Goal: Transaction & Acquisition: Purchase product/service

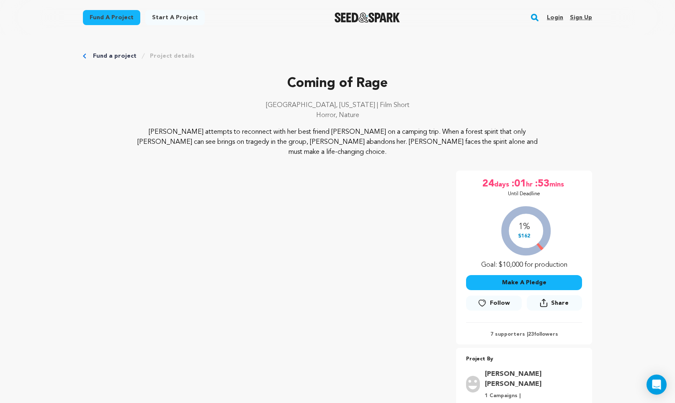
click at [103, 56] on link "Fund a project" at bounding box center [115, 56] width 44 height 8
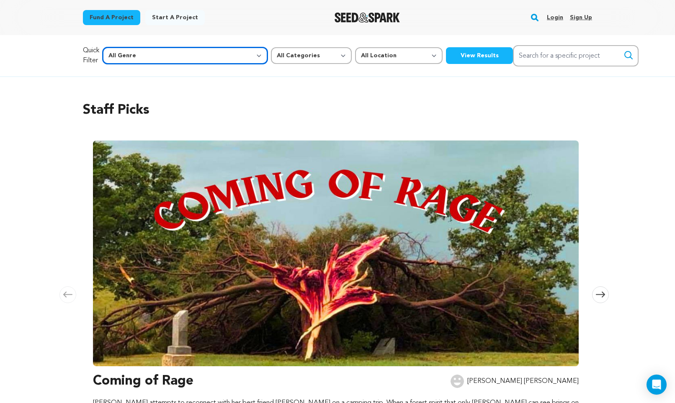
select select "14"
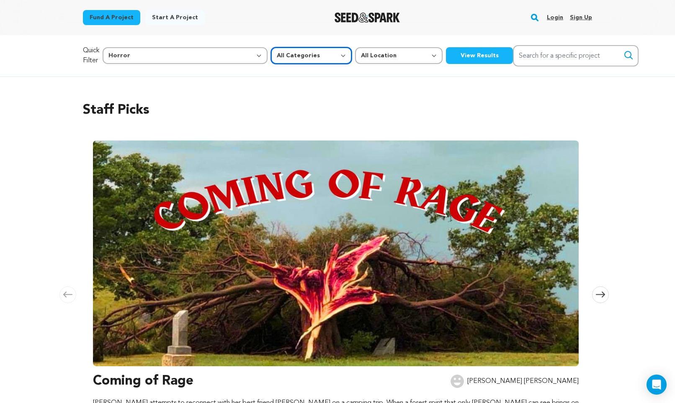
select select "382"
click at [446, 56] on button "View Results" at bounding box center [479, 55] width 67 height 17
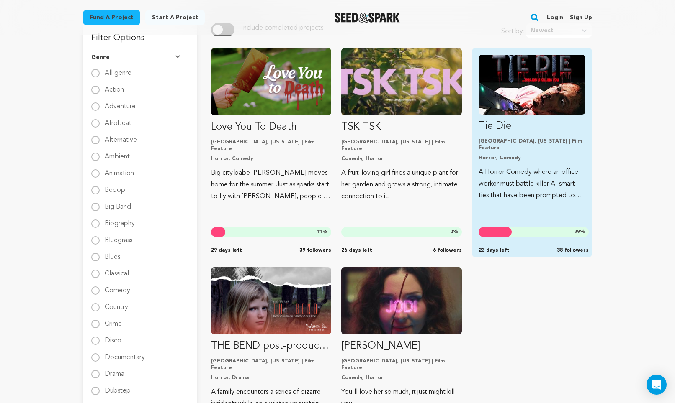
scroll to position [98, 0]
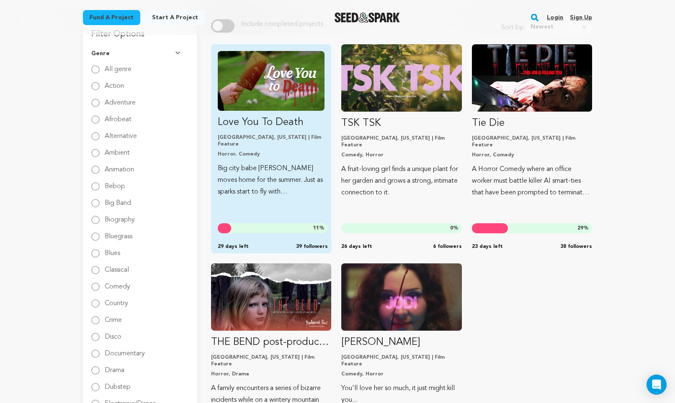
click at [303, 80] on img "Fund Love You To Death" at bounding box center [271, 81] width 107 height 60
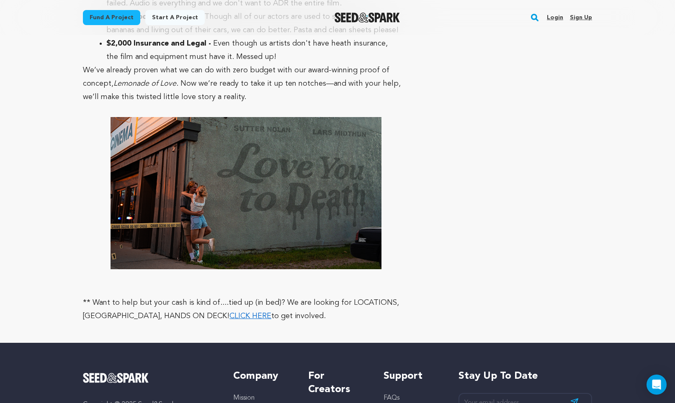
scroll to position [3557, 0]
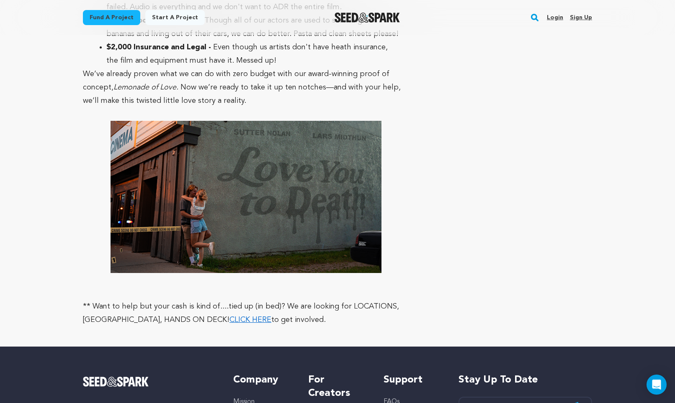
click at [229, 316] on link "CLICK HERE" at bounding box center [250, 320] width 42 height 8
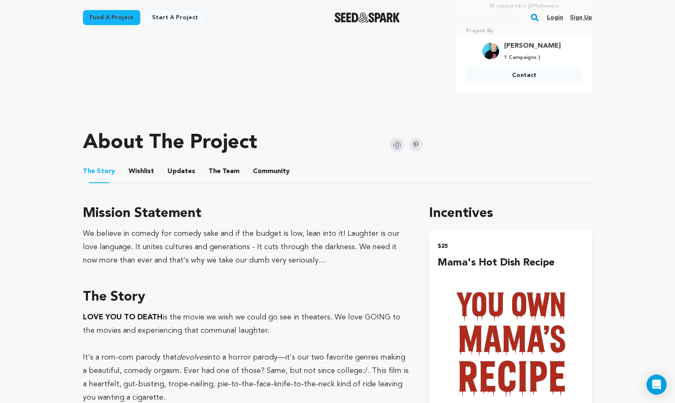
scroll to position [108, 0]
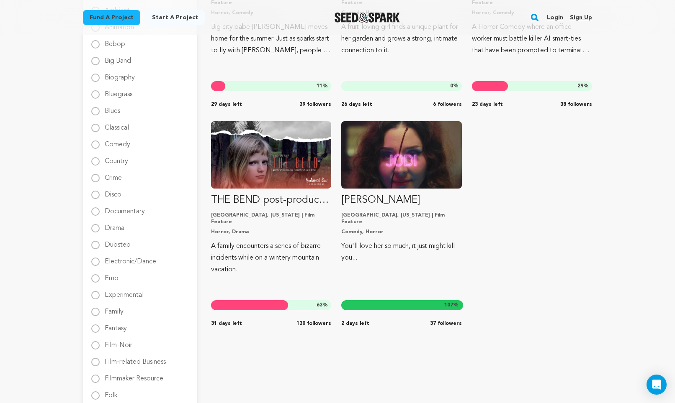
scroll to position [225, 0]
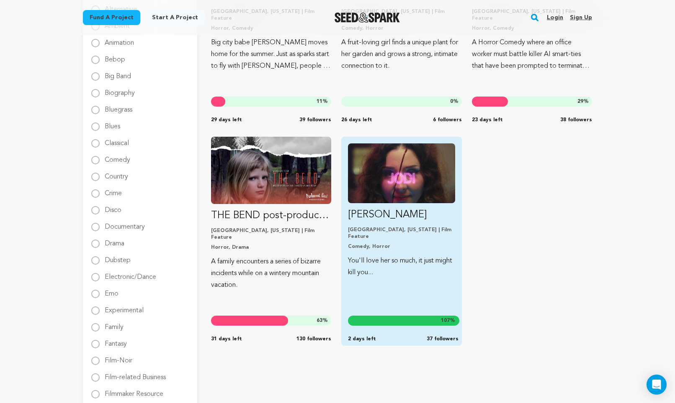
click at [422, 185] on img "Fund Jodi" at bounding box center [401, 174] width 107 height 60
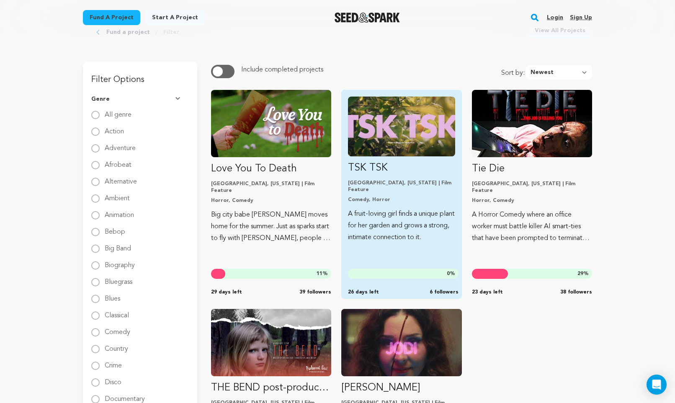
scroll to position [50, 0]
